Goal: Information Seeking & Learning: Learn about a topic

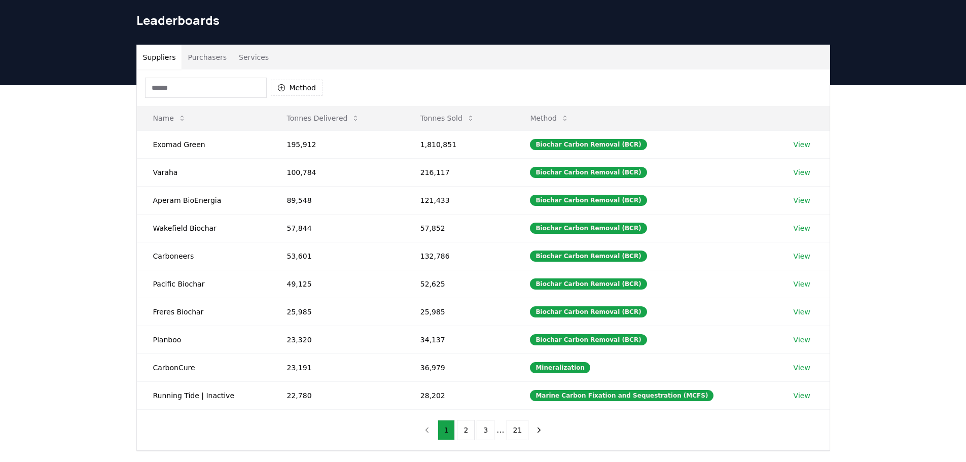
scroll to position [51, 0]
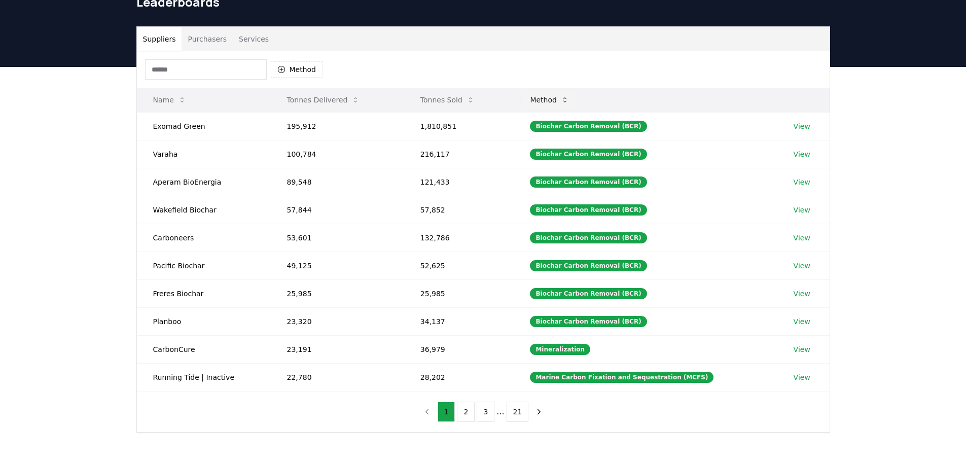
click at [561, 102] on button "Method" at bounding box center [549, 100] width 55 height 20
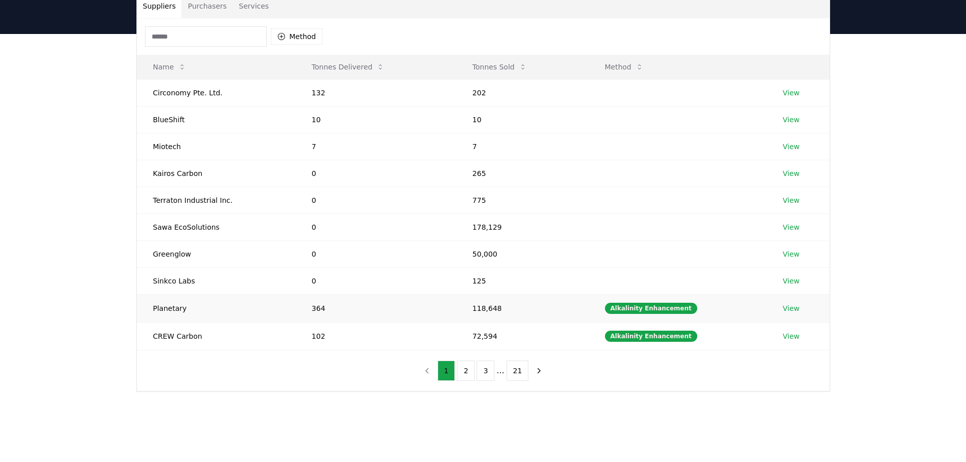
scroll to position [101, 0]
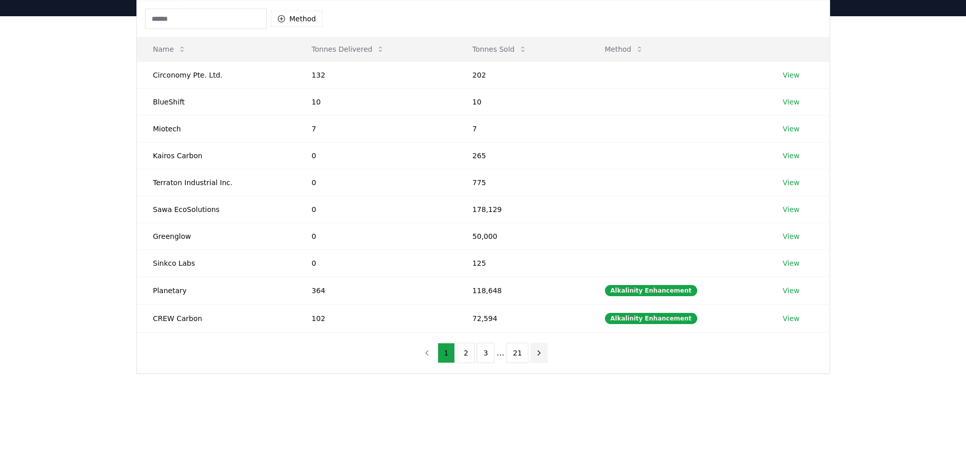
click at [536, 351] on icon "next page" at bounding box center [538, 352] width 9 height 9
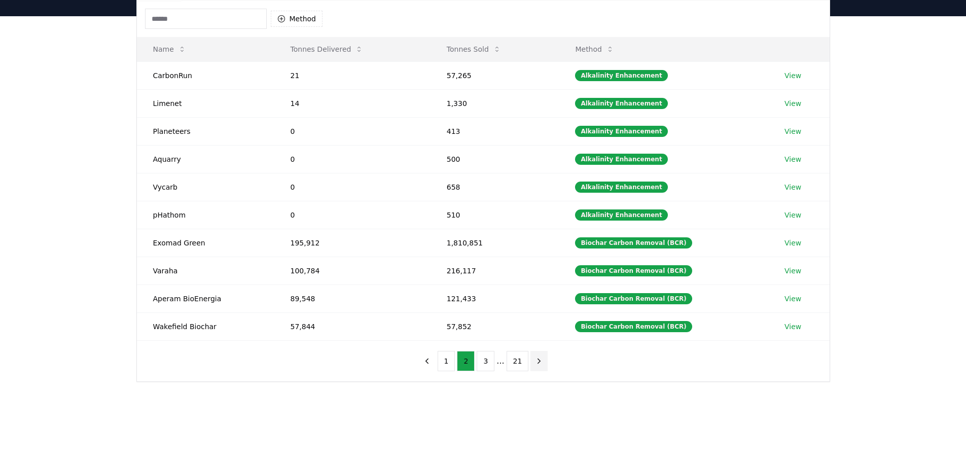
click at [536, 363] on icon "next page" at bounding box center [538, 360] width 9 height 9
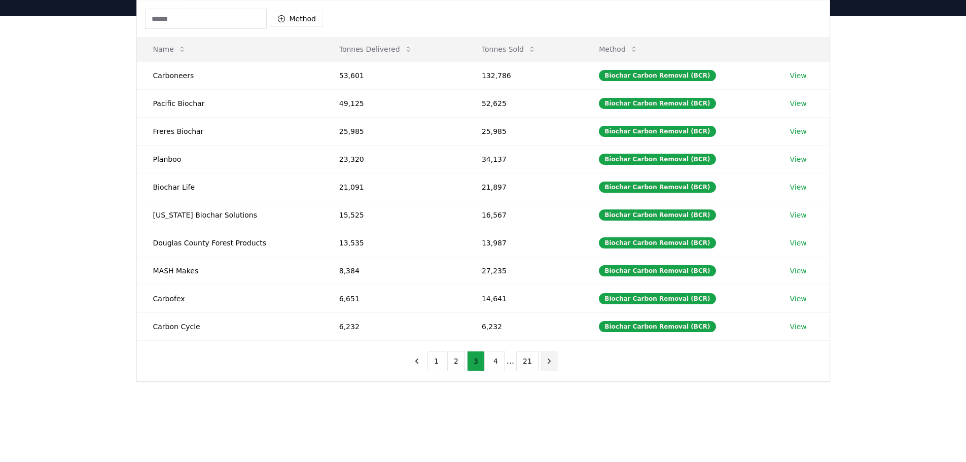
click at [544, 361] on icon "next page" at bounding box center [548, 360] width 9 height 9
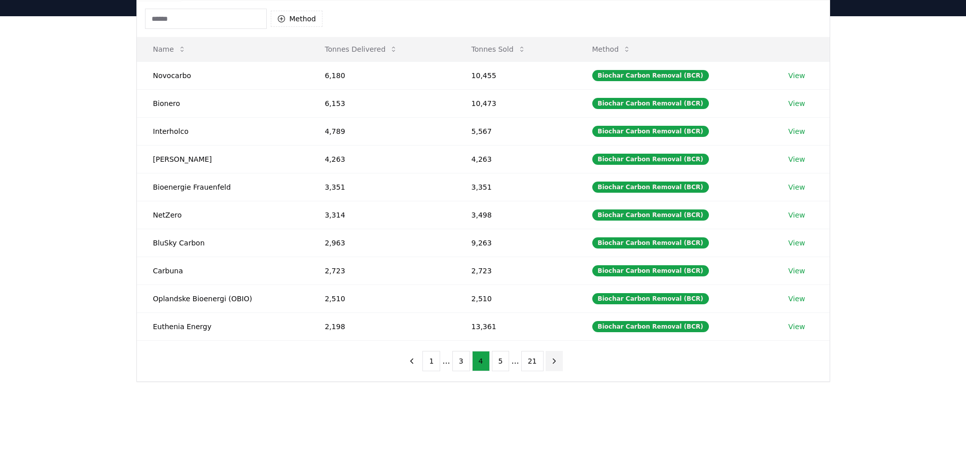
click at [552, 361] on icon "next page" at bounding box center [554, 360] width 9 height 9
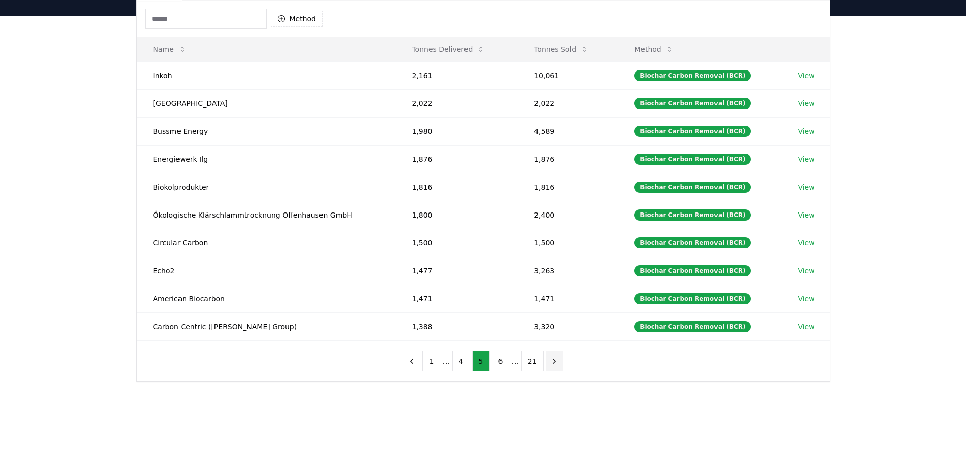
click at [552, 361] on icon "next page" at bounding box center [554, 360] width 9 height 9
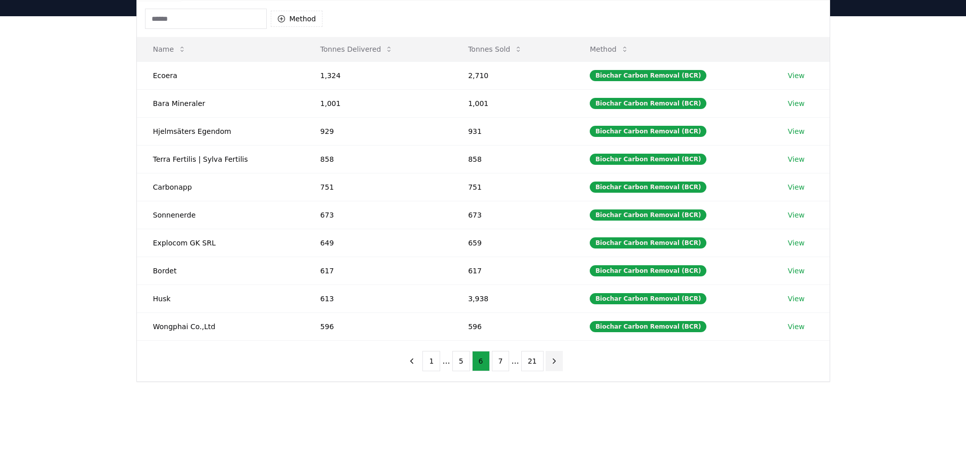
click at [552, 361] on icon "next page" at bounding box center [554, 360] width 9 height 9
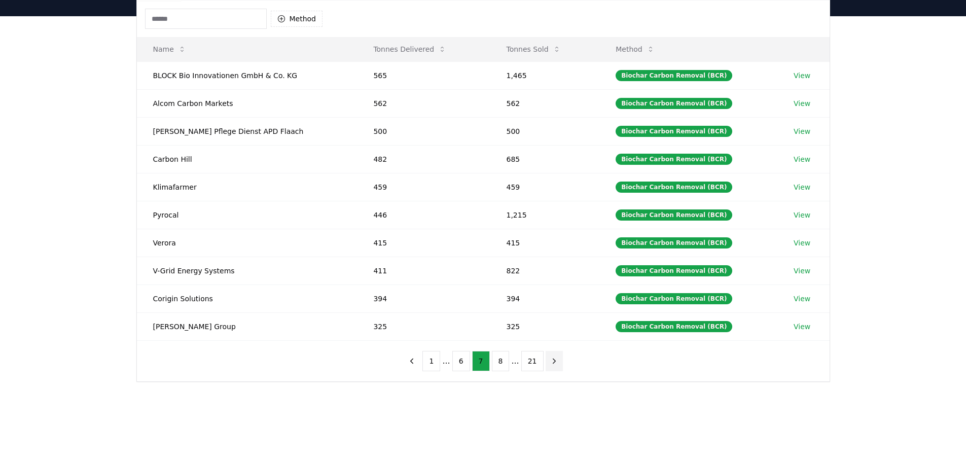
click at [554, 362] on button "next page" at bounding box center [554, 361] width 17 height 20
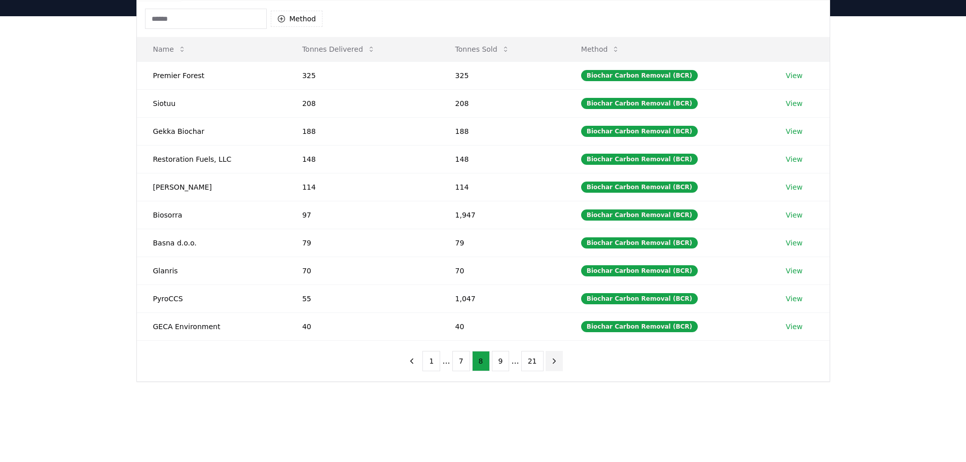
click at [554, 362] on button "next page" at bounding box center [554, 361] width 17 height 20
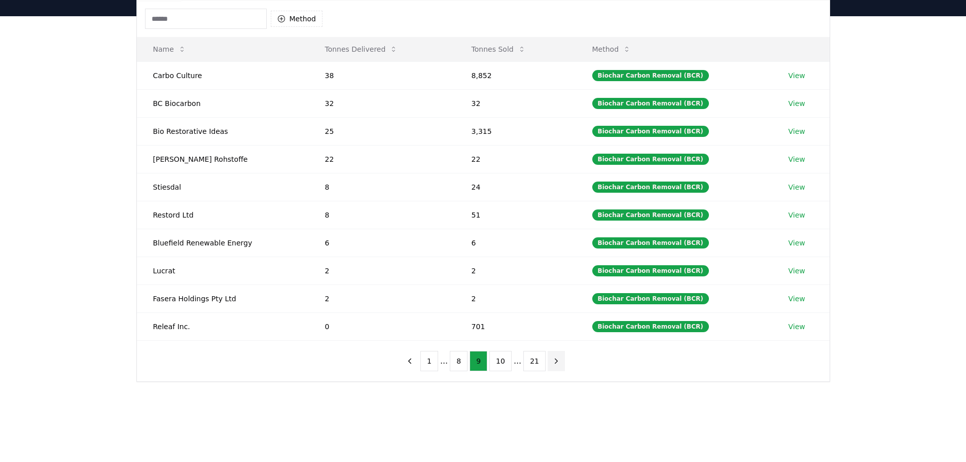
click at [554, 362] on icon "next page" at bounding box center [556, 360] width 9 height 9
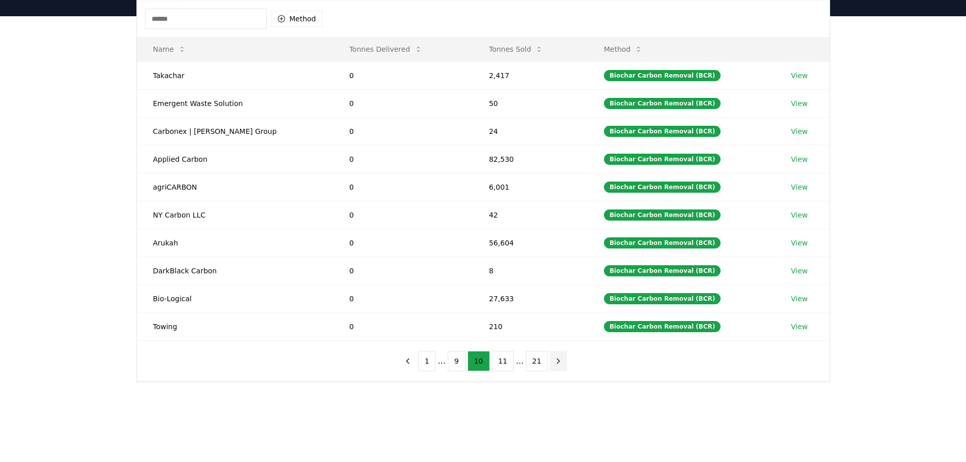
click at [554, 362] on icon "next page" at bounding box center [558, 360] width 9 height 9
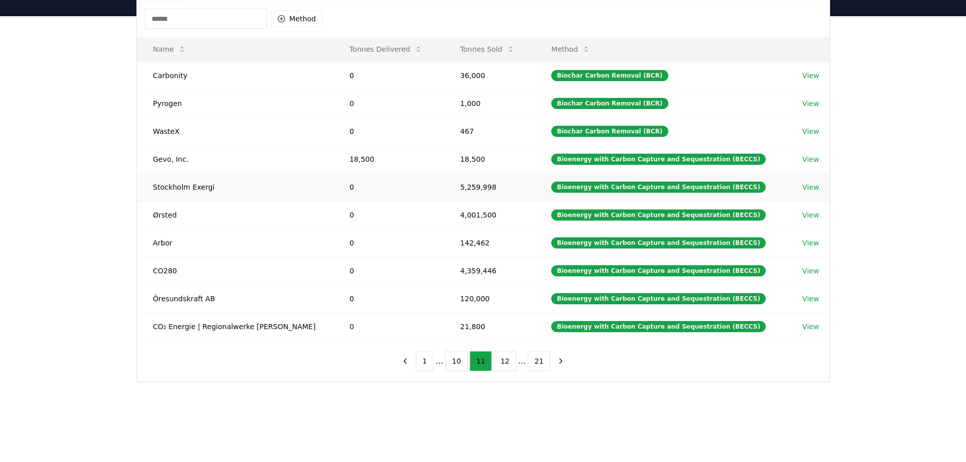
click at [805, 187] on link "View" at bounding box center [810, 187] width 17 height 10
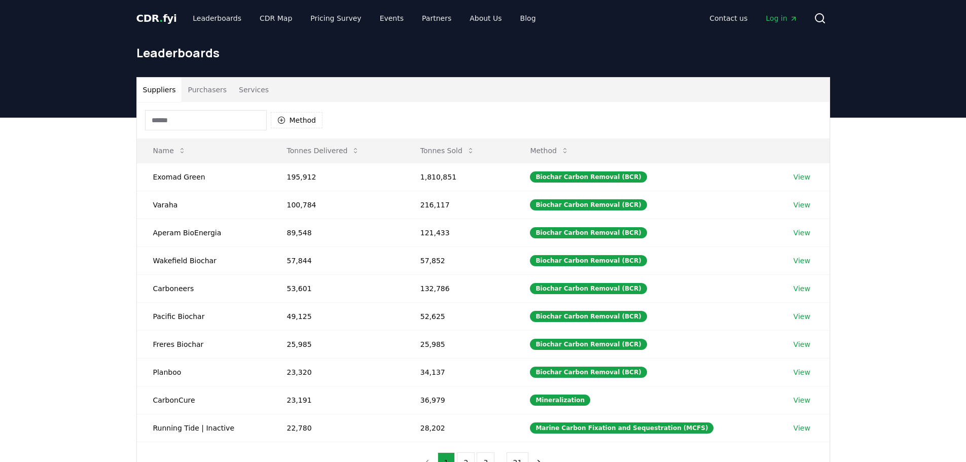
click at [195, 84] on button "Purchasers" at bounding box center [206, 90] width 51 height 24
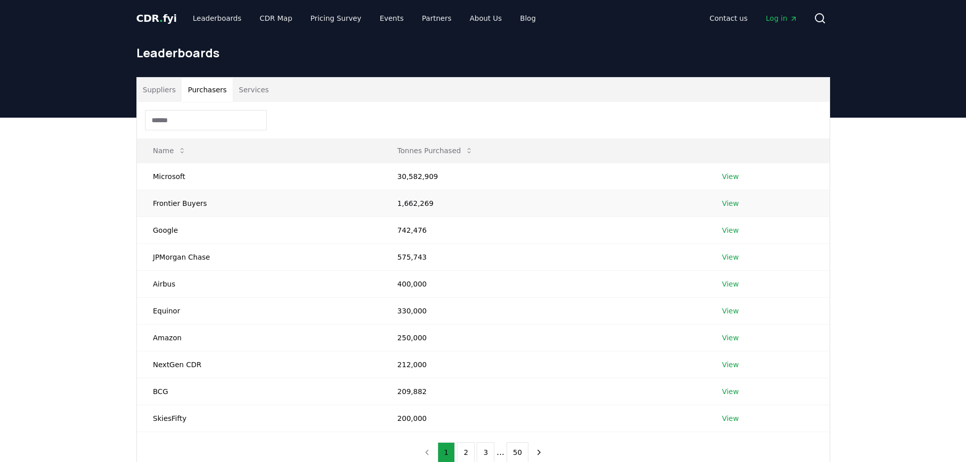
click at [724, 204] on link "View" at bounding box center [730, 203] width 17 height 10
